Goal: Transaction & Acquisition: Purchase product/service

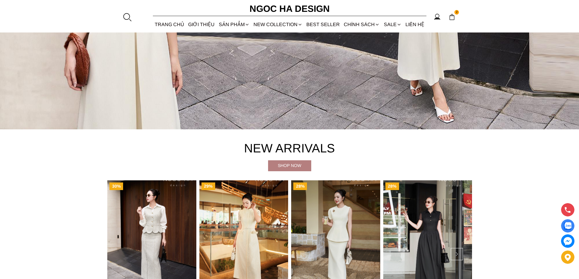
scroll to position [304, 0]
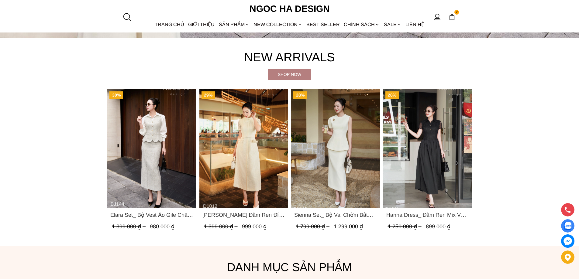
click at [452, 20] on div "2" at bounding box center [452, 16] width 9 height 9
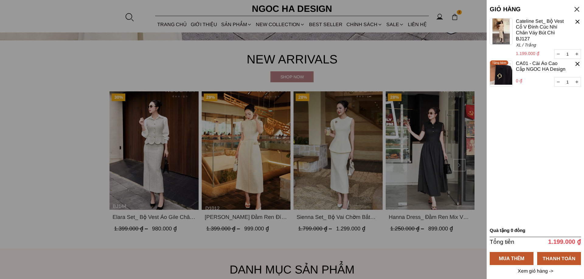
click at [576, 24] on div at bounding box center [577, 21] width 7 height 7
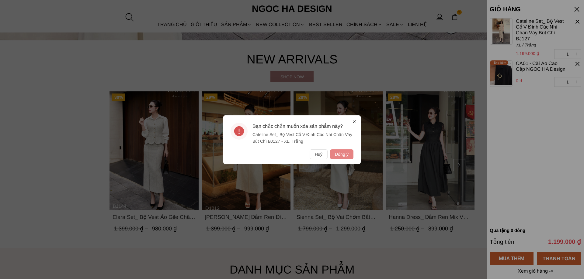
click at [345, 152] on button "Đồng ý" at bounding box center [341, 155] width 23 height 10
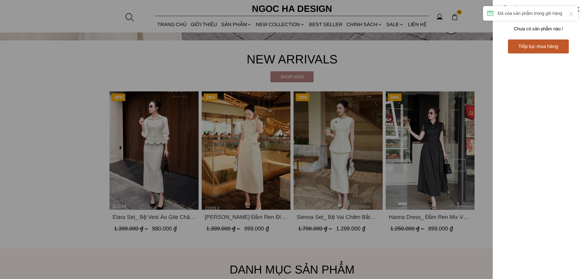
click at [329, 161] on div at bounding box center [292, 139] width 584 height 279
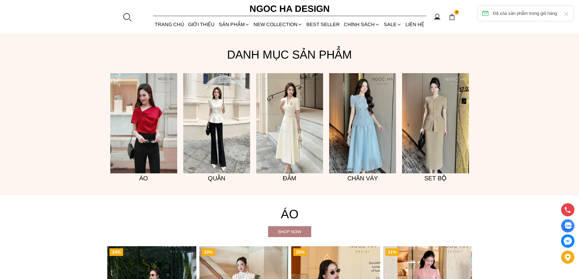
scroll to position [365, 0]
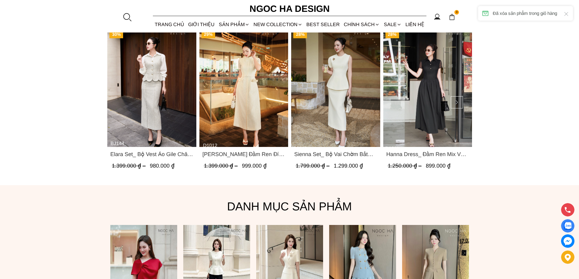
click at [334, 99] on img "Product image - Sienna Set_ Bộ Vai Chờm Bất Đối Xứng Mix Chân Váy Bút Chì BJ143" at bounding box center [335, 88] width 89 height 119
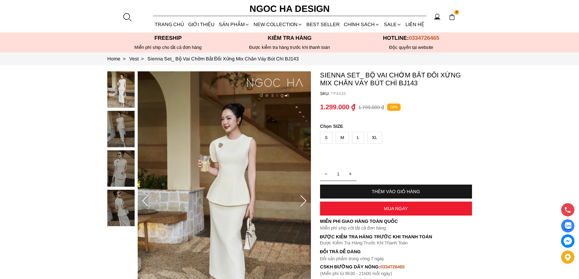
click at [377, 140] on div "XL" at bounding box center [374, 138] width 15 height 12
click at [376, 210] on div "MUA NGAY" at bounding box center [396, 208] width 152 height 5
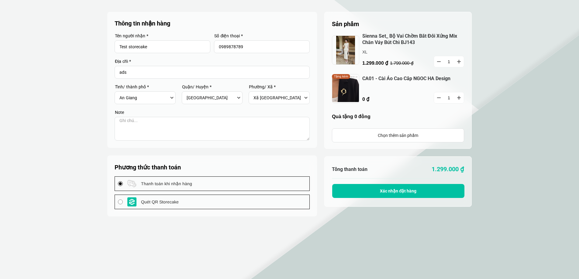
select select "805"
select select "80519"
select select "8051909"
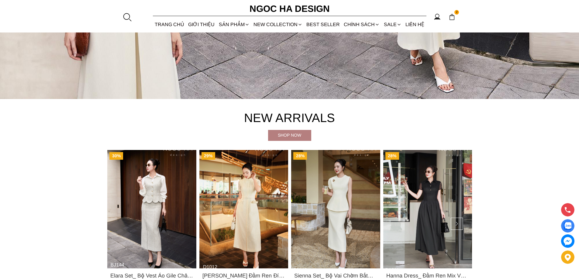
scroll to position [274, 0]
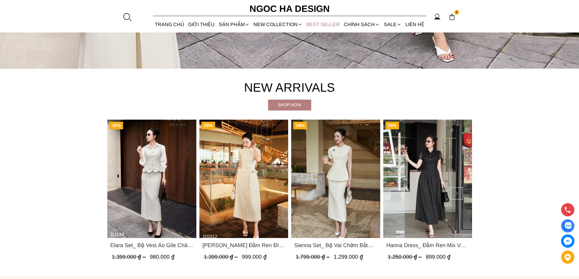
click at [316, 21] on link "BEST SELLER" at bounding box center [323, 24] width 37 height 16
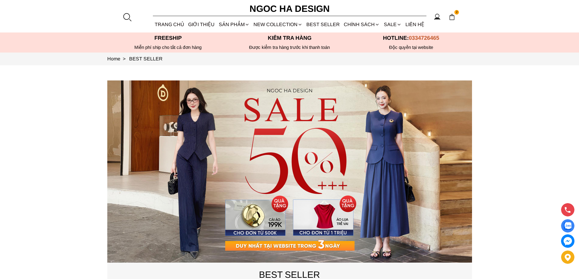
scroll to position [122, 0]
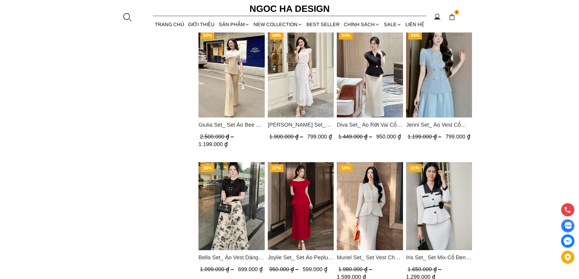
scroll to position [822, 0]
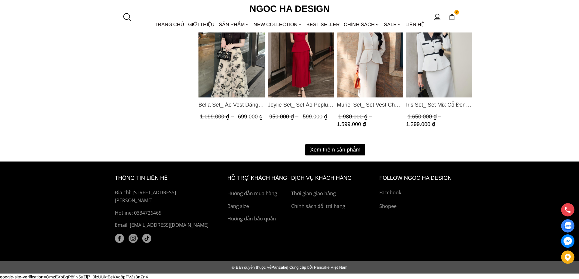
click at [320, 148] on button "Xem thêm sản phẩm" at bounding box center [335, 149] width 60 height 11
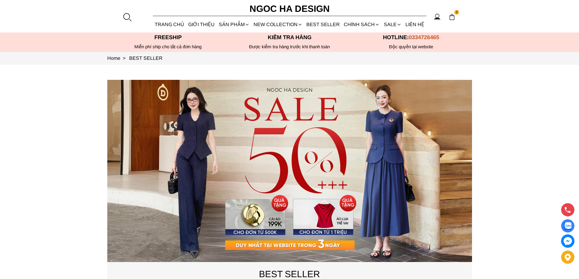
scroll to position [0, 0]
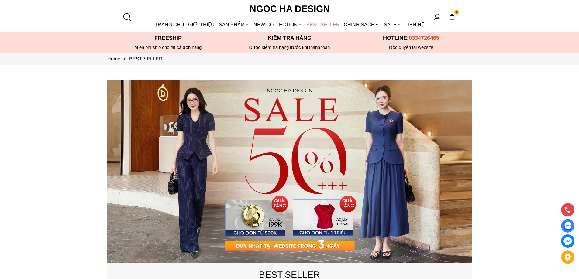
click at [318, 23] on link "BEST SELLER" at bounding box center [323, 24] width 37 height 16
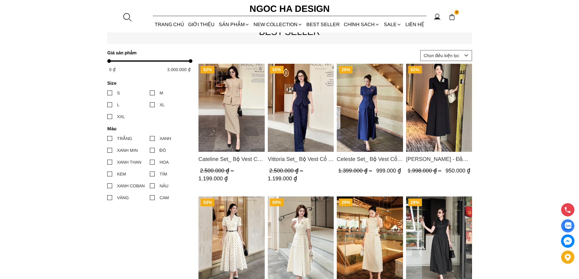
click at [354, 99] on img "Product image - Celeste Set_ Bộ Vest Cổ Tròn Chân Váy Nhún Xòe Màu Xanh Bò BJ142" at bounding box center [370, 108] width 66 height 88
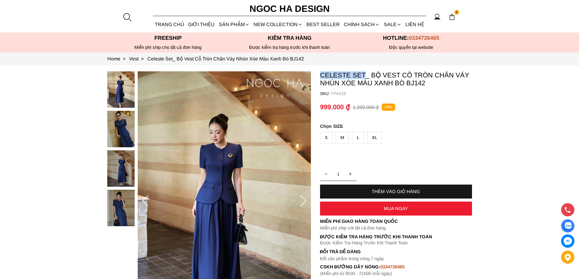
copy p "Celeste Set"
drag, startPoint x: 320, startPoint y: 72, endPoint x: 365, endPoint y: 73, distance: 44.7
click at [365, 73] on p "Celeste Set_ Bộ Vest Cổ Tròn Chân Váy Nhún Xòe Màu Xanh Bò BJ142" at bounding box center [396, 79] width 152 height 16
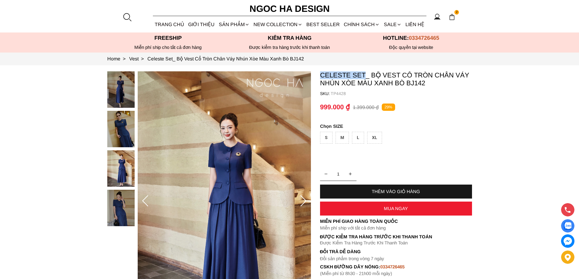
copy p "Celeste Set"
click at [534, 88] on section "Celeste Set_ Bộ Vest Cổ Tròn Chân Váy Nhún Xòe Màu Xanh Bò BJ142 SKU: TP4428 1 …" at bounding box center [289, 201] width 579 height 272
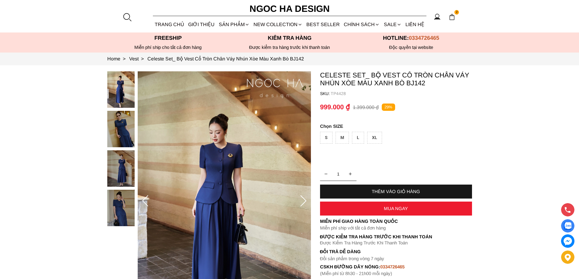
click at [454, 16] on img at bounding box center [452, 17] width 7 height 7
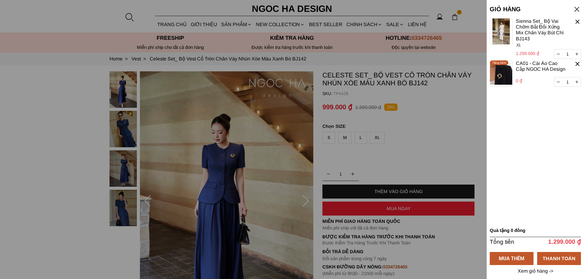
click at [578, 21] on div at bounding box center [577, 21] width 7 height 7
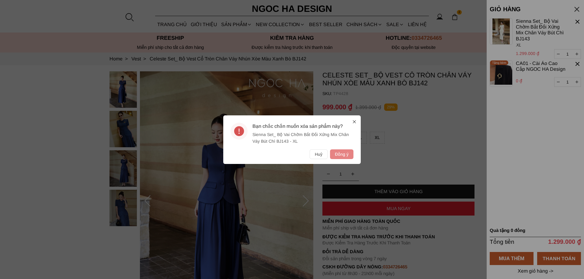
click at [346, 154] on button "Đồng ý" at bounding box center [341, 155] width 23 height 10
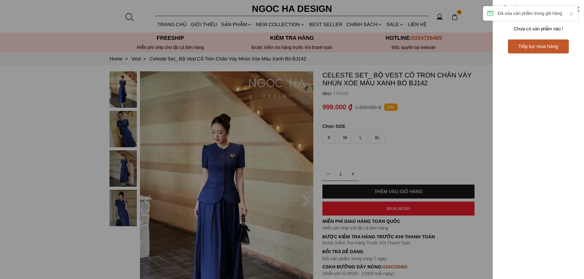
click at [402, 4] on div at bounding box center [292, 139] width 584 height 279
